Goal: Book appointment/travel/reservation

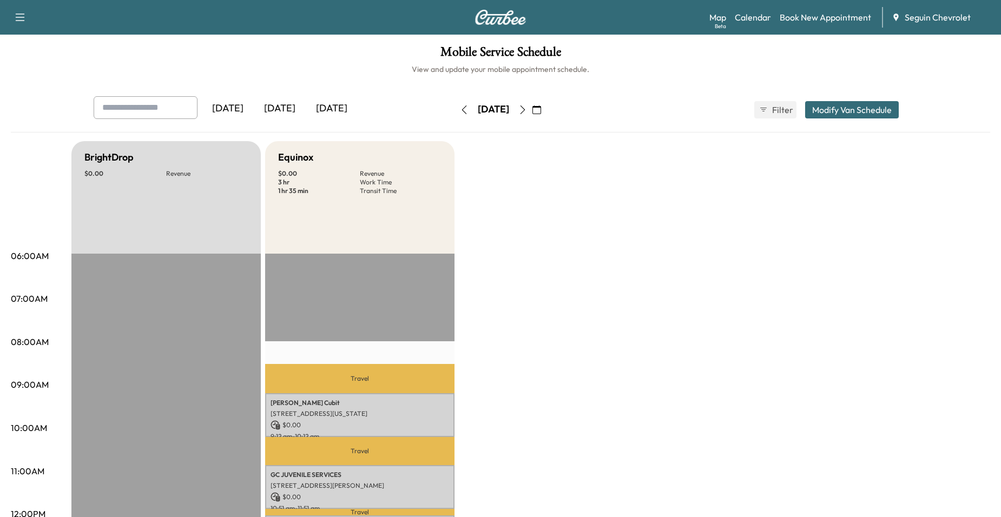
click at [527, 110] on icon "button" at bounding box center [522, 109] width 9 height 9
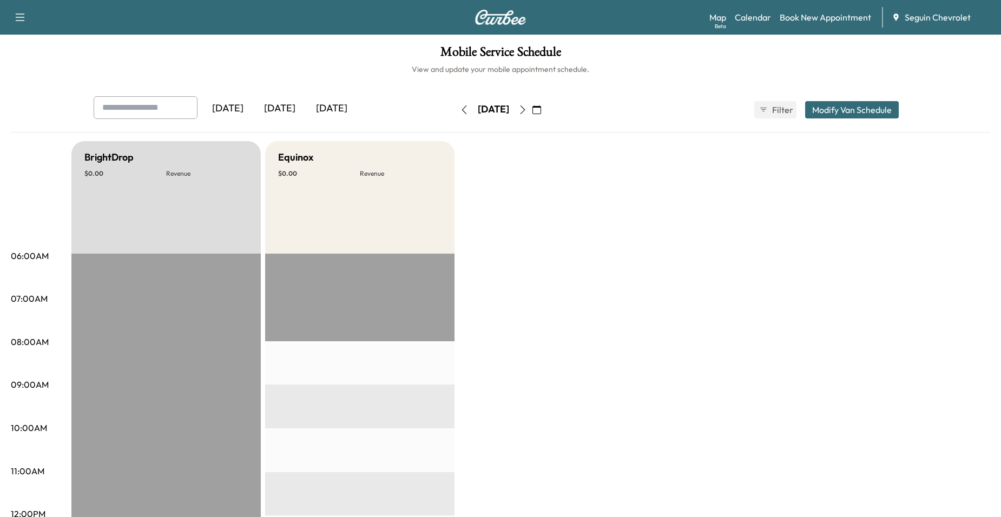
click at [527, 111] on icon "button" at bounding box center [522, 109] width 9 height 9
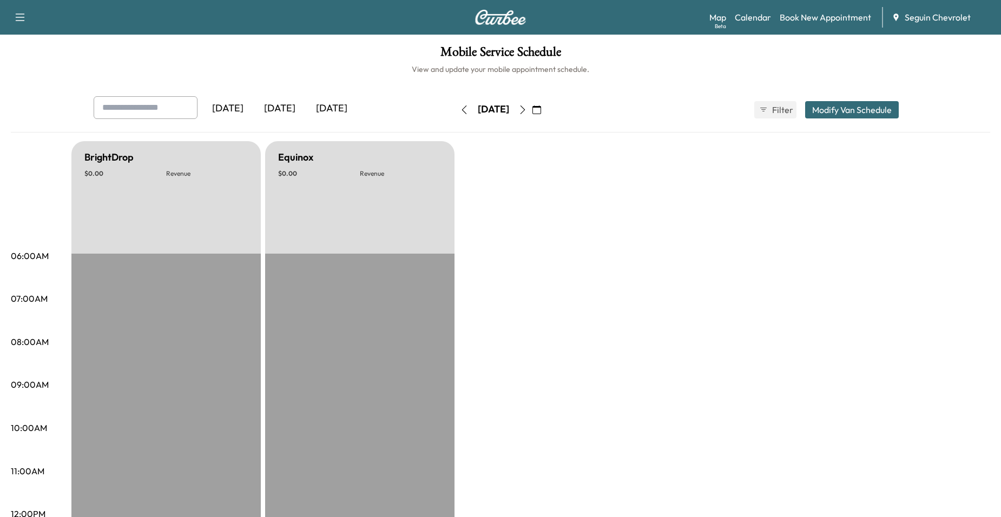
click at [527, 112] on icon "button" at bounding box center [522, 109] width 9 height 9
click at [527, 111] on icon "button" at bounding box center [522, 109] width 9 height 9
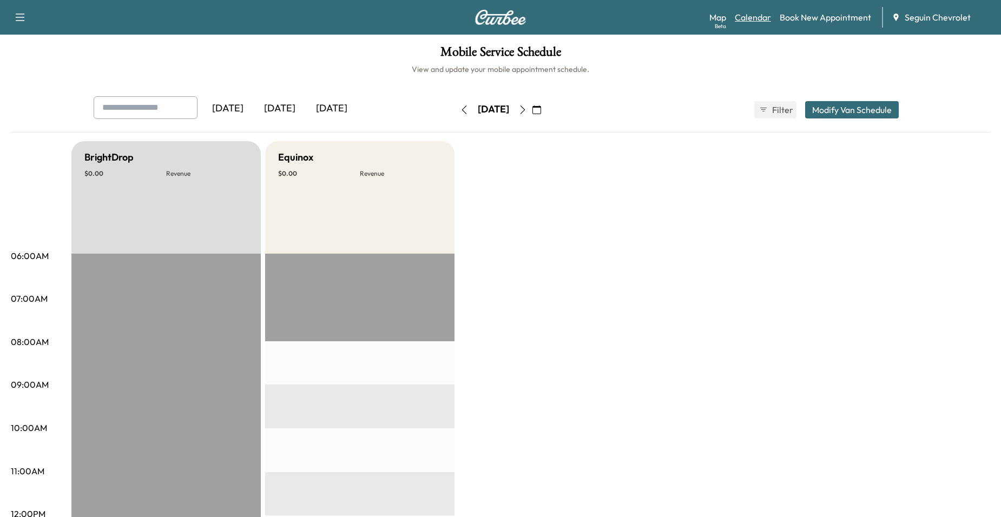
click at [748, 23] on link "Calendar" at bounding box center [753, 17] width 36 height 13
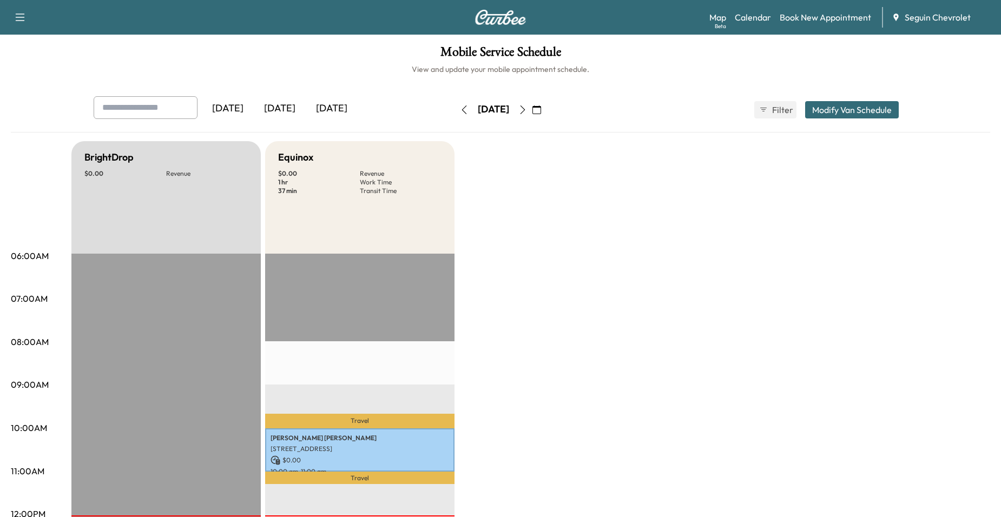
click at [527, 110] on icon "button" at bounding box center [522, 109] width 9 height 9
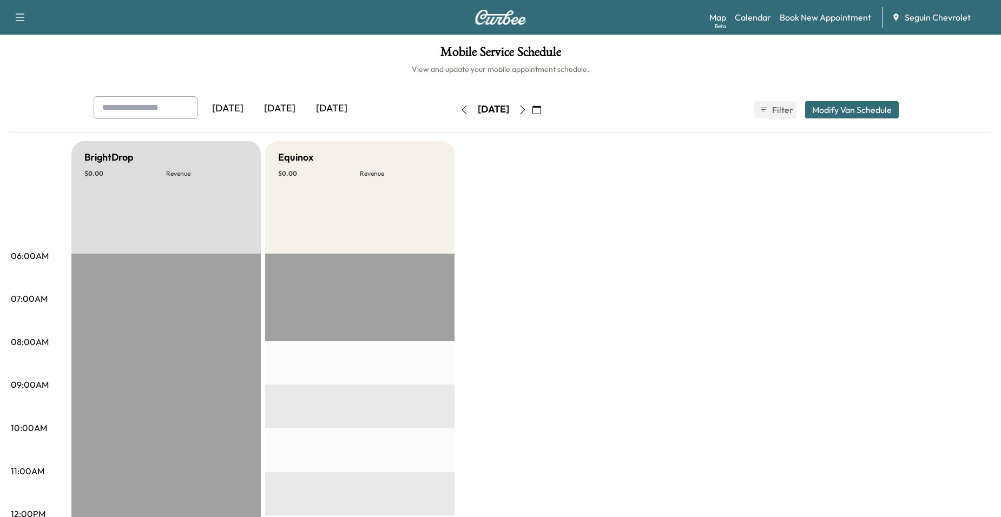
click at [175, 104] on input "text" at bounding box center [146, 107] width 104 height 23
drag, startPoint x: 325, startPoint y: 113, endPoint x: 366, endPoint y: 113, distance: 41.7
click at [327, 113] on div "[DATE]" at bounding box center [332, 108] width 52 height 25
click at [269, 111] on div "[DATE]" at bounding box center [280, 108] width 52 height 25
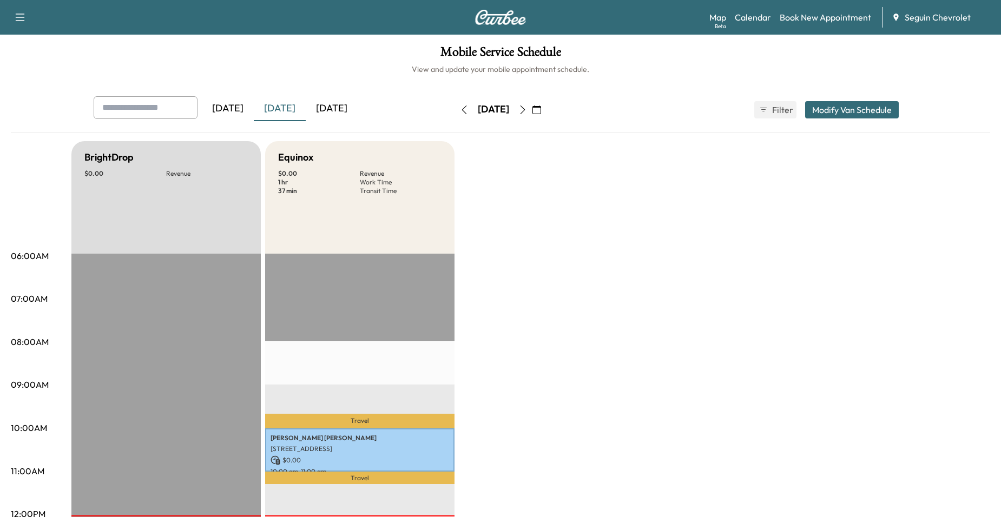
click at [248, 110] on div "[DATE]" at bounding box center [228, 108] width 52 height 25
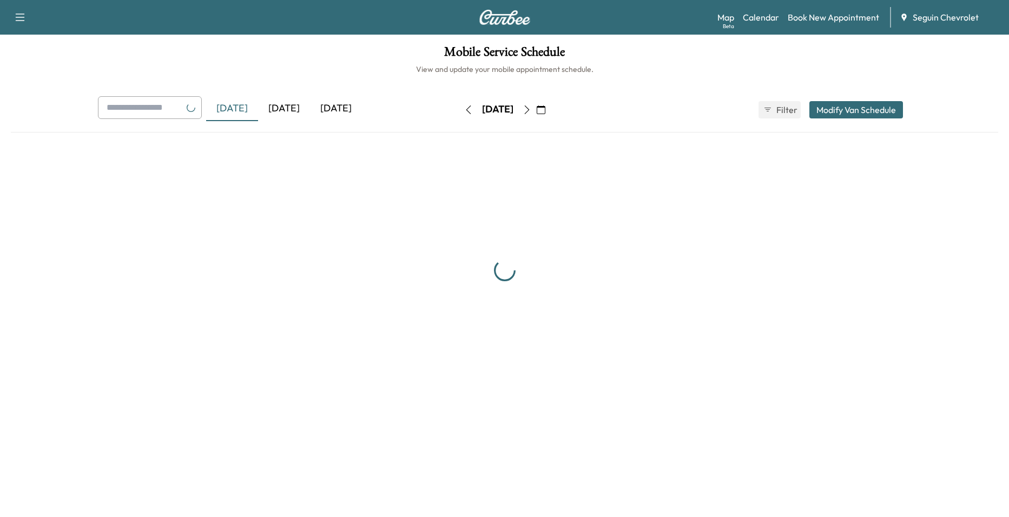
click at [318, 110] on div "[DATE]" at bounding box center [336, 108] width 52 height 25
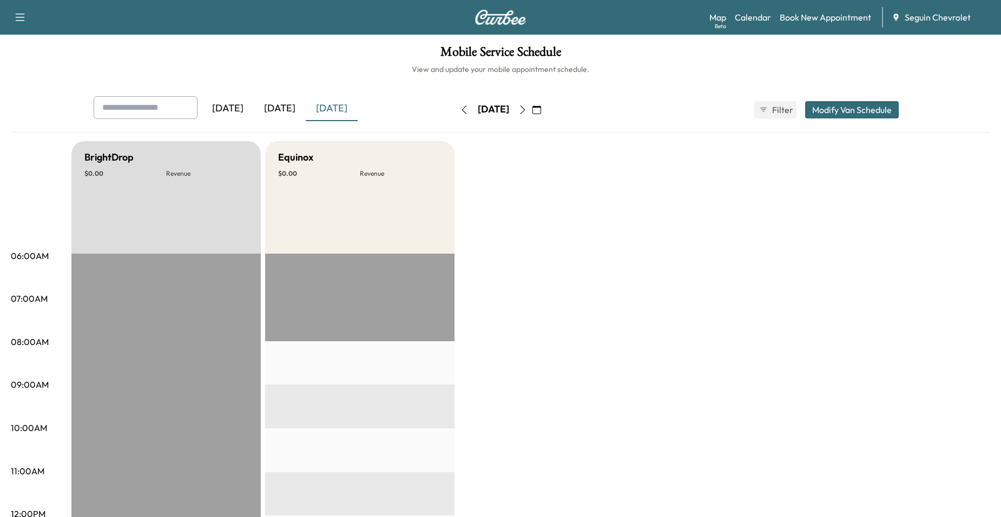
click at [300, 110] on div "[DATE]" at bounding box center [280, 108] width 52 height 25
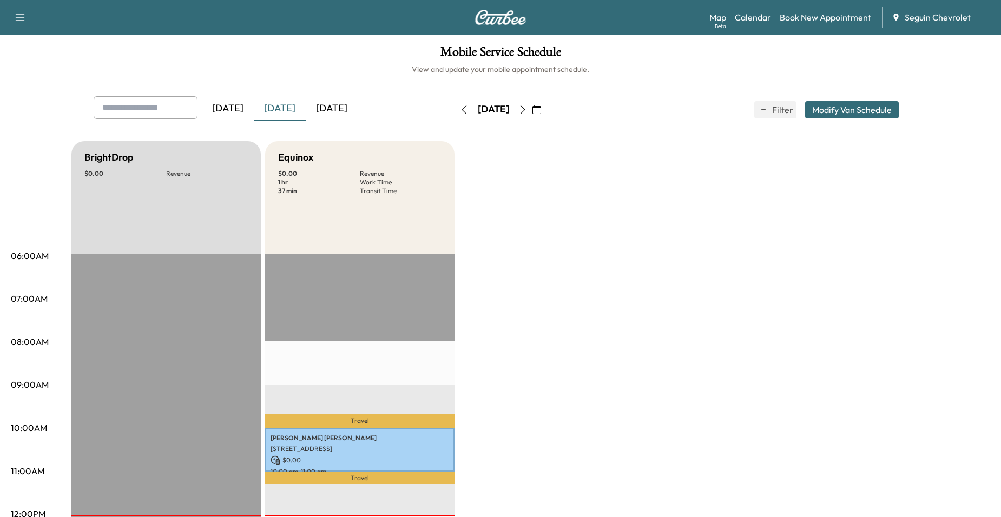
click at [541, 110] on icon "button" at bounding box center [536, 109] width 9 height 9
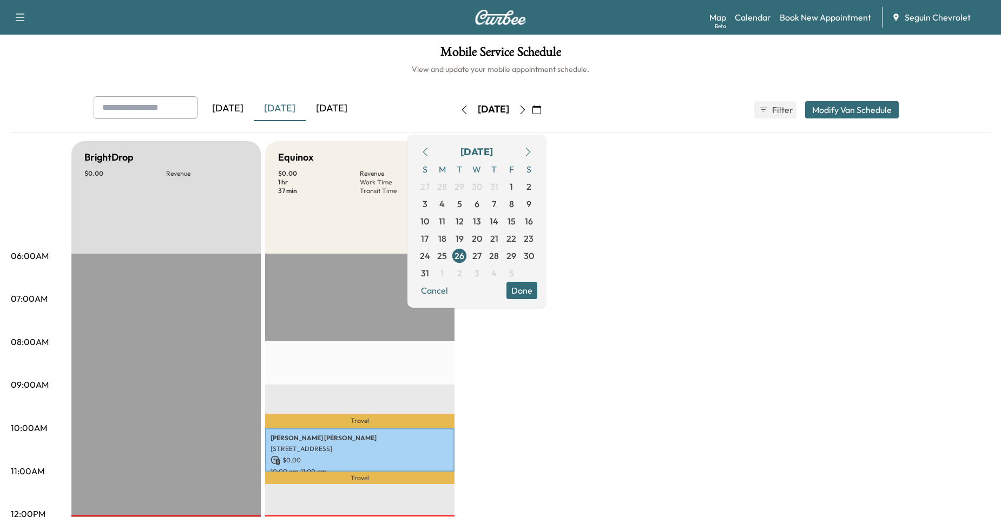
drag, startPoint x: 589, startPoint y: 140, endPoint x: 599, endPoint y: 133, distance: 12.9
click at [599, 133] on div "Yesterday Today Tomorrow Tuesday, August 26 August 2025 S M T W T F S 27 28 29 …" at bounding box center [500, 524] width 979 height 856
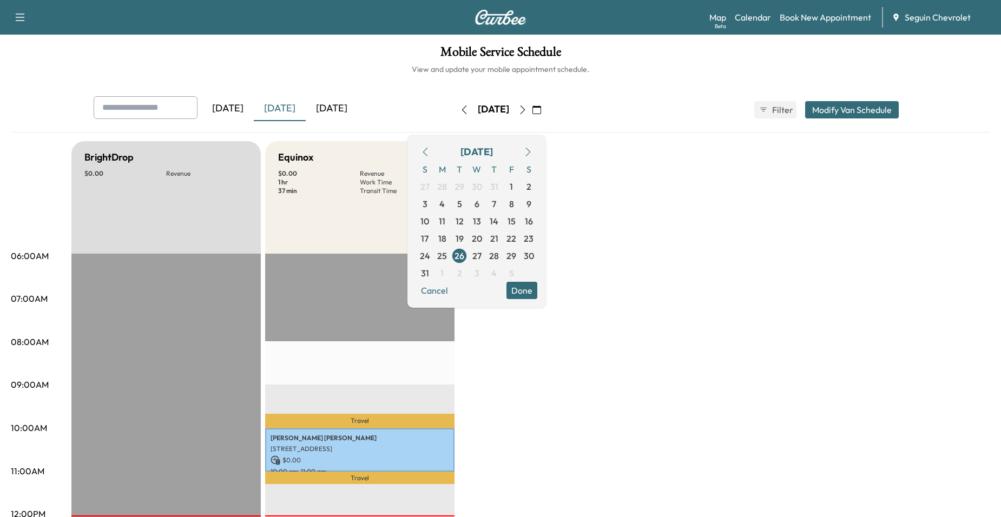
click at [325, 165] on div "Equinox $ 0.00 Revenue 1 hr Work Time 37 min Transit Time" at bounding box center [359, 197] width 189 height 113
click at [340, 146] on div "Equinox $ 0.00 Revenue 1 hr Work Time 37 min Transit Time" at bounding box center [359, 197] width 189 height 113
click at [351, 129] on div "Yesterday Today Tomorrow Tuesday, August 26 August 2025 S M T W T F S 27 28 29 …" at bounding box center [500, 114] width 979 height 36
click at [397, 122] on div "Yesterday Today Tomorrow" at bounding box center [257, 109] width 326 height 27
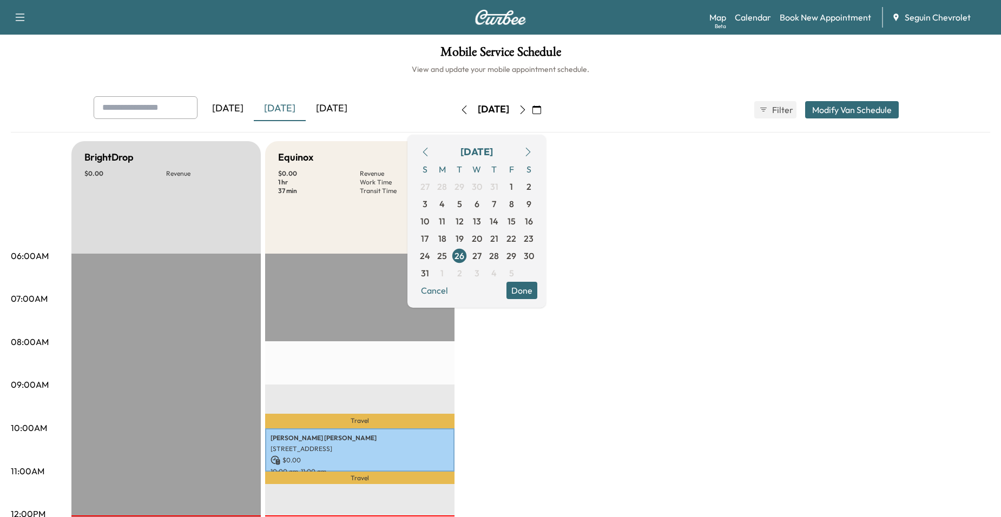
click at [455, 114] on button "button" at bounding box center [464, 109] width 18 height 17
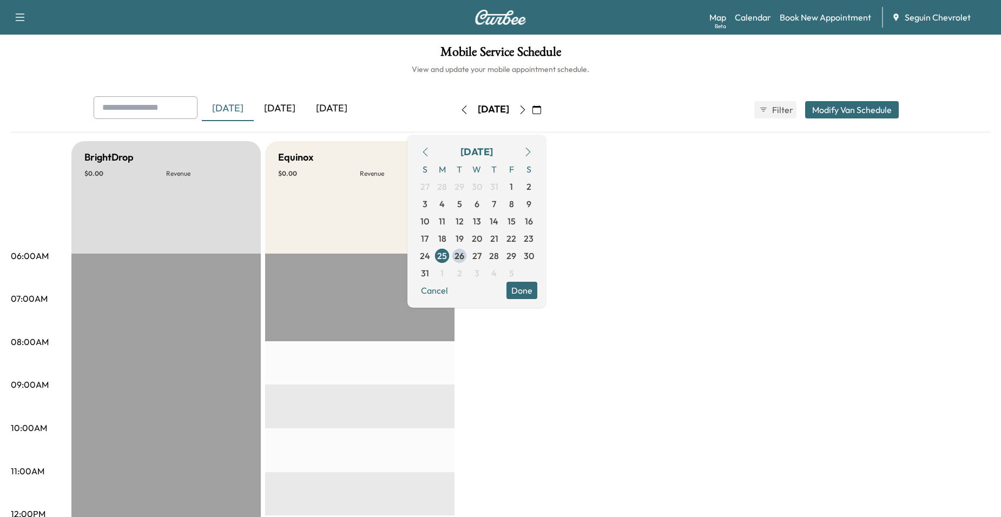
click at [248, 114] on div "[DATE]" at bounding box center [228, 108] width 52 height 25
click at [453, 289] on button "Cancel" at bounding box center [434, 290] width 37 height 17
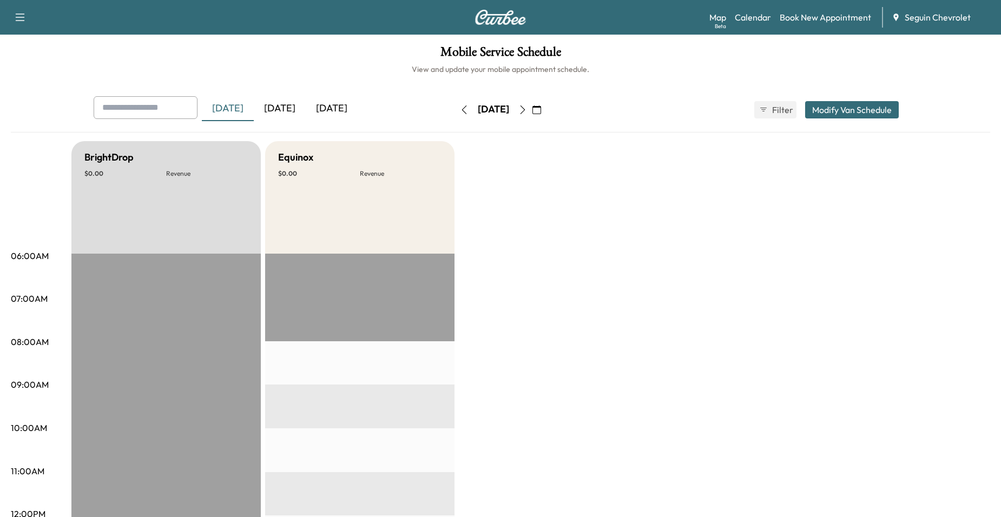
click at [270, 108] on div "[DATE]" at bounding box center [280, 108] width 52 height 25
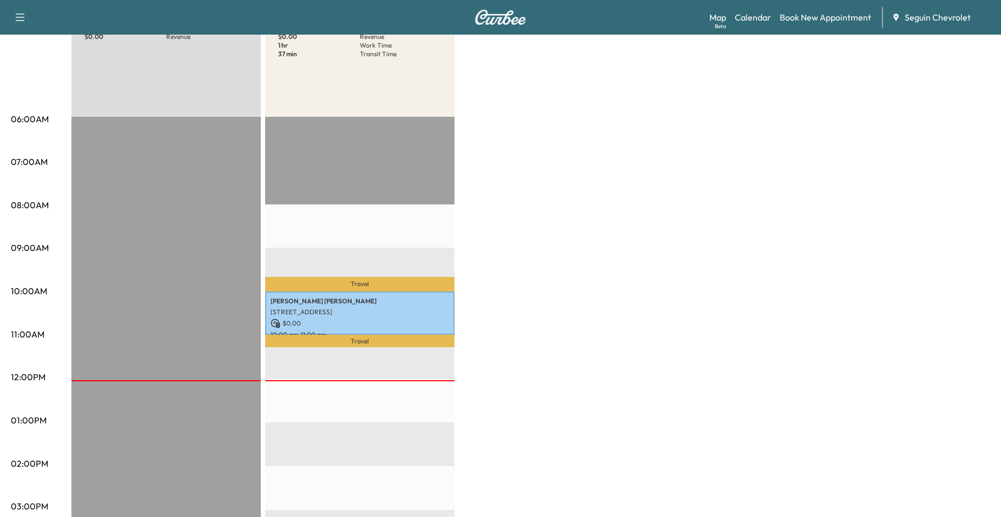
scroll to position [68, 0]
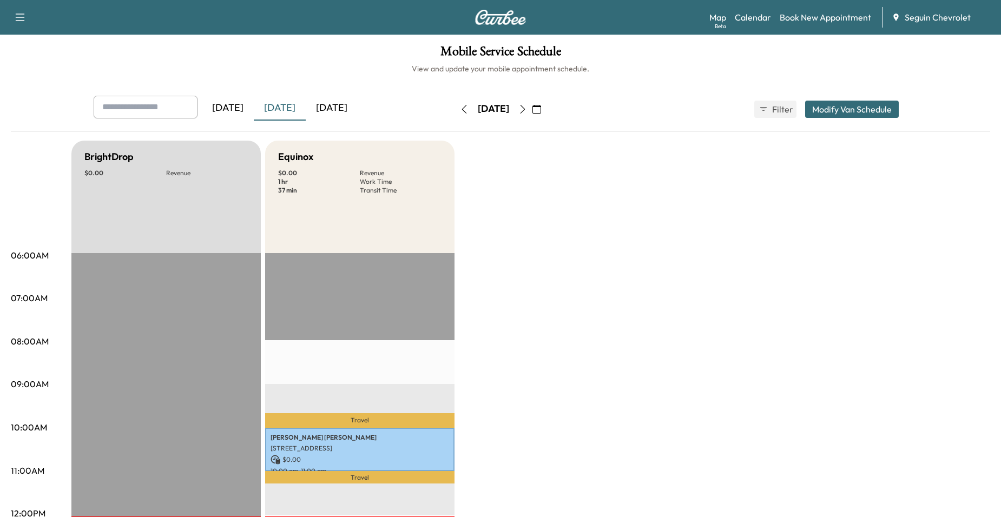
scroll to position [0, 0]
click at [229, 122] on div "Yesterday Today Tomorrow" at bounding box center [257, 109] width 326 height 27
click at [232, 117] on div "[DATE]" at bounding box center [228, 108] width 52 height 25
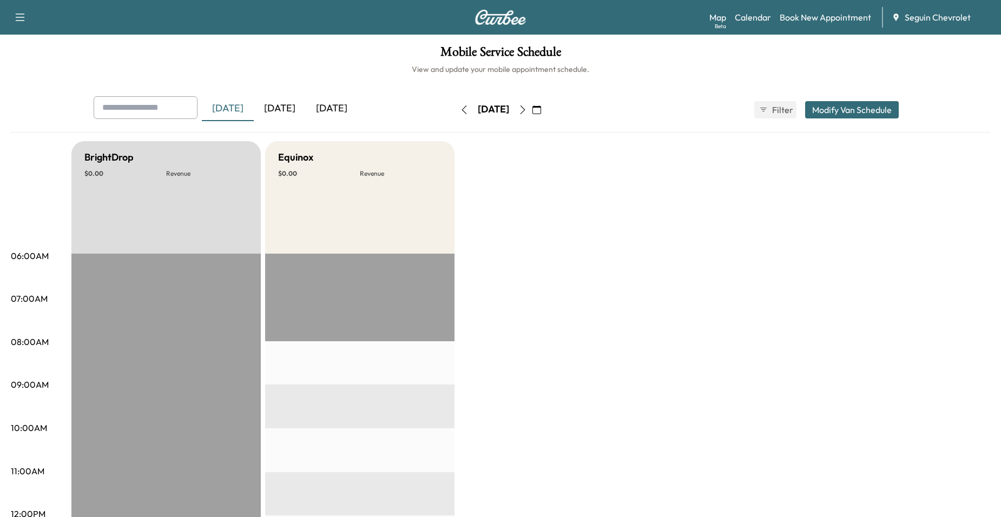
click at [189, 116] on input "text" at bounding box center [146, 107] width 104 height 23
drag, startPoint x: 388, startPoint y: 128, endPoint x: 393, endPoint y: 132, distance: 5.8
click at [390, 129] on div "Yesterday Today Tomorrow Monday, August 25 August 2025 S M T W T F S 27 28 29 3…" at bounding box center [500, 114] width 979 height 36
